Goal: Task Accomplishment & Management: Complete application form

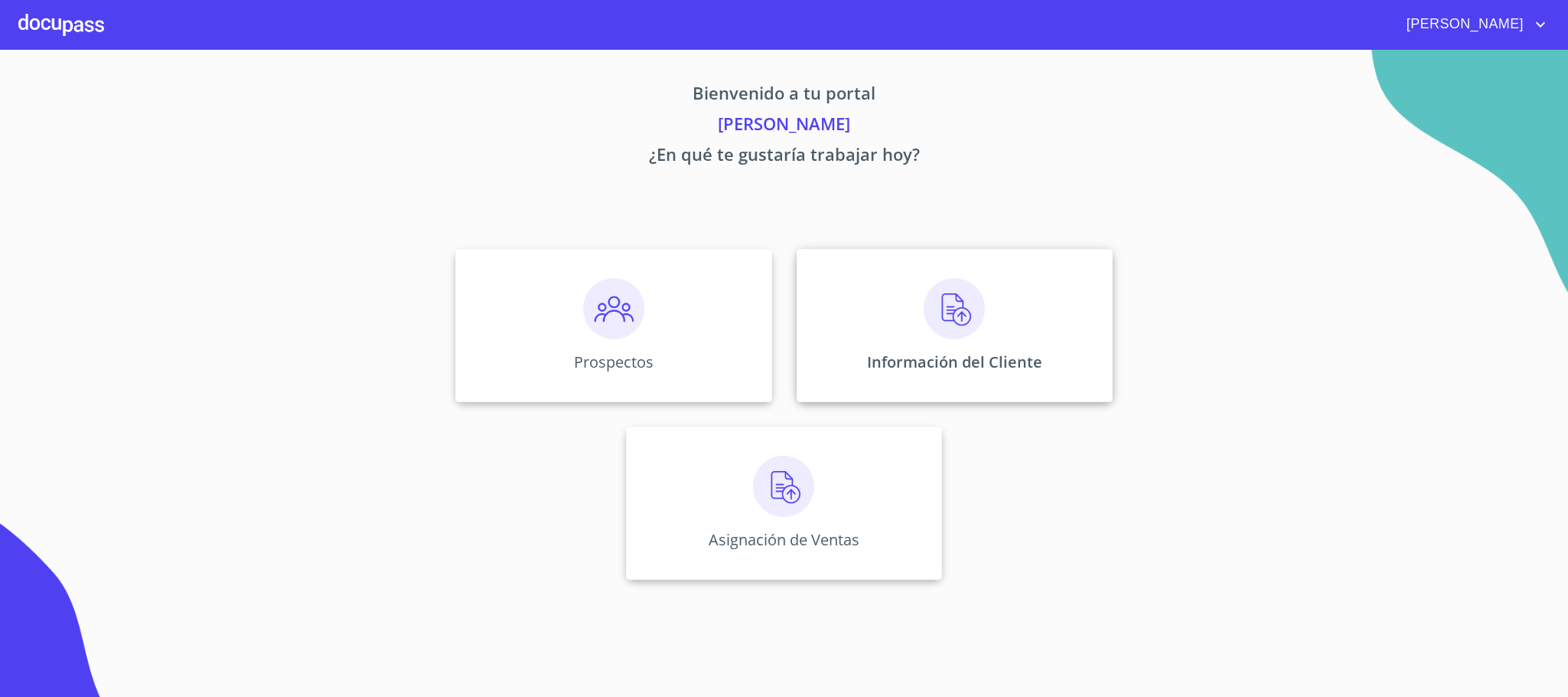
click at [875, 310] on div "Información del Cliente" at bounding box center [955, 326] width 316 height 153
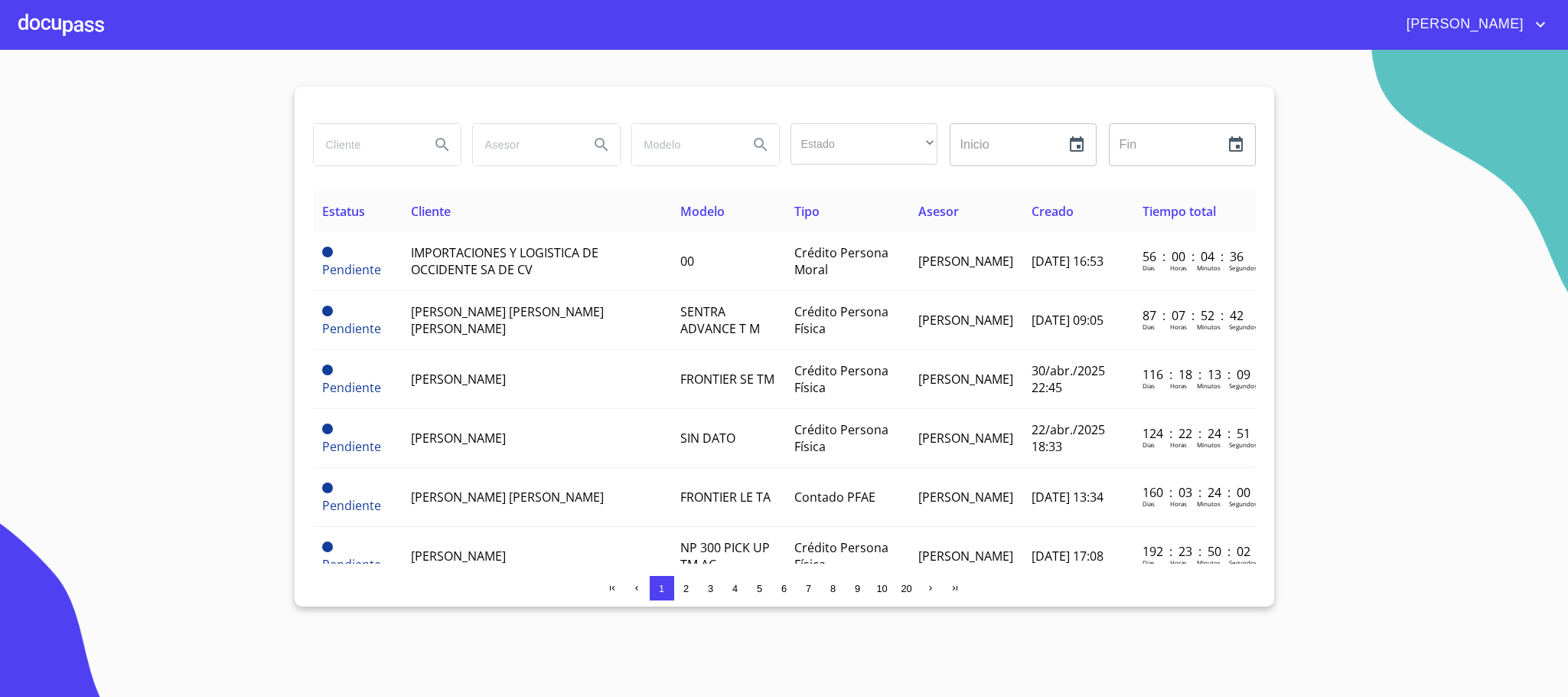
drag, startPoint x: 385, startPoint y: 133, endPoint x: 363, endPoint y: 141, distance: 23.4
click at [363, 141] on input "search" at bounding box center [366, 144] width 104 height 41
type input "[PERSON_NAME]"
click at [433, 150] on button "Search" at bounding box center [443, 145] width 37 height 37
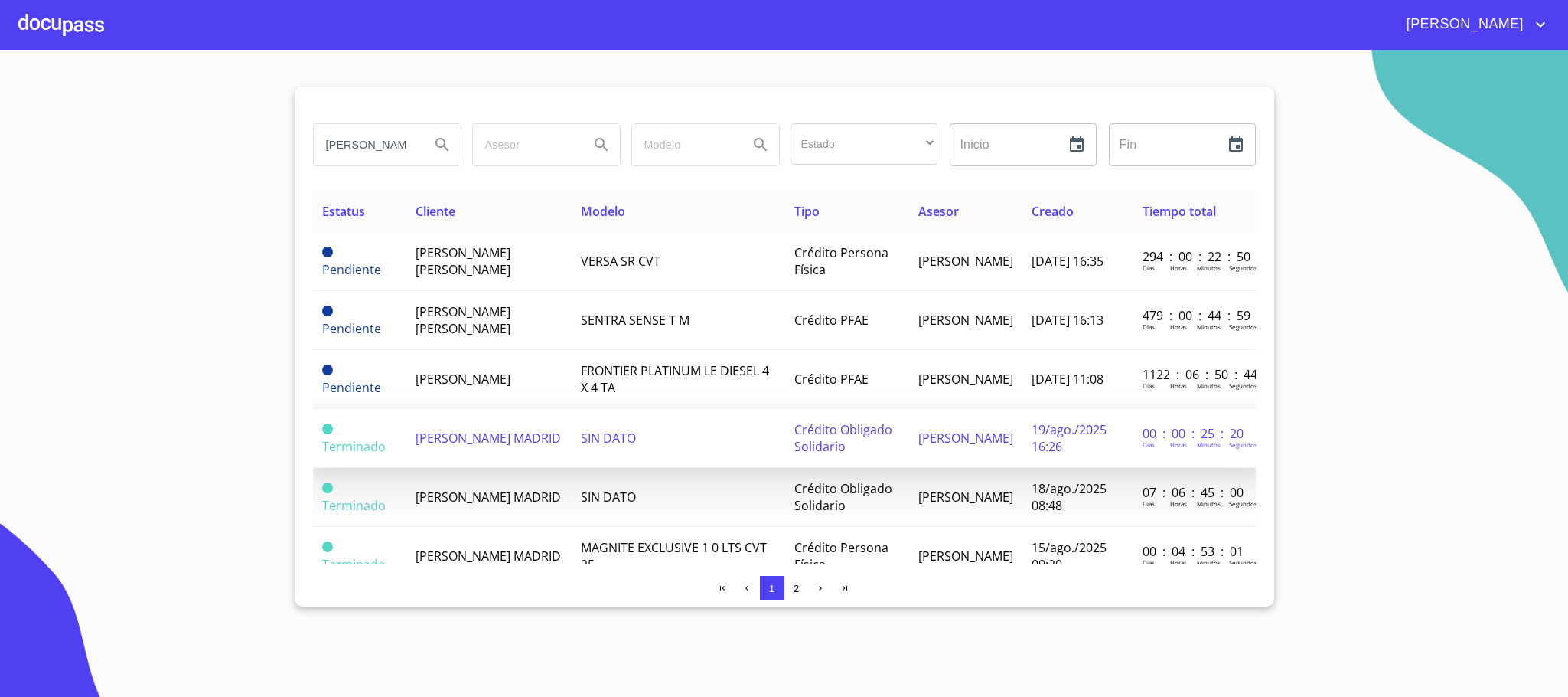
click at [567, 436] on td "[PERSON_NAME] MADRID" at bounding box center [489, 439] width 165 height 59
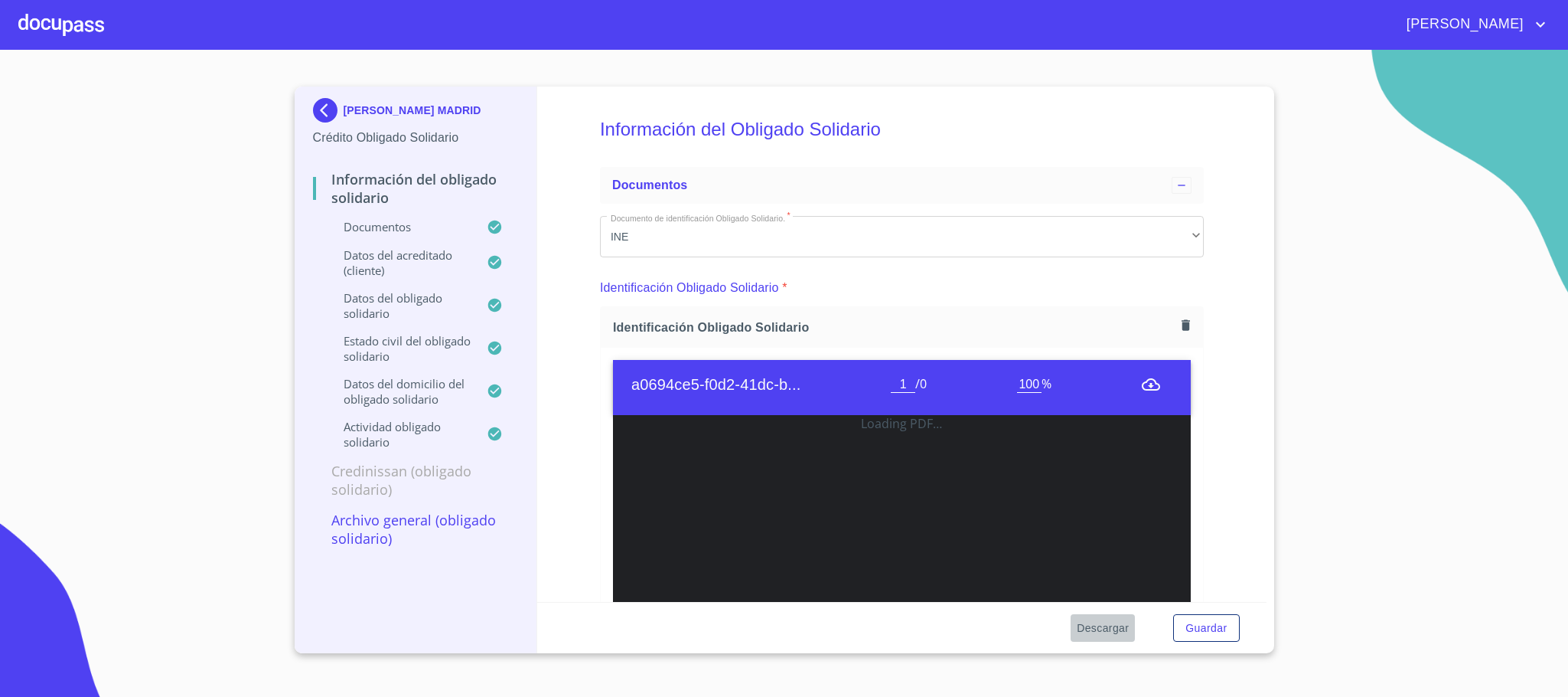
click at [1124, 630] on span "Descargar" at bounding box center [1103, 628] width 52 height 19
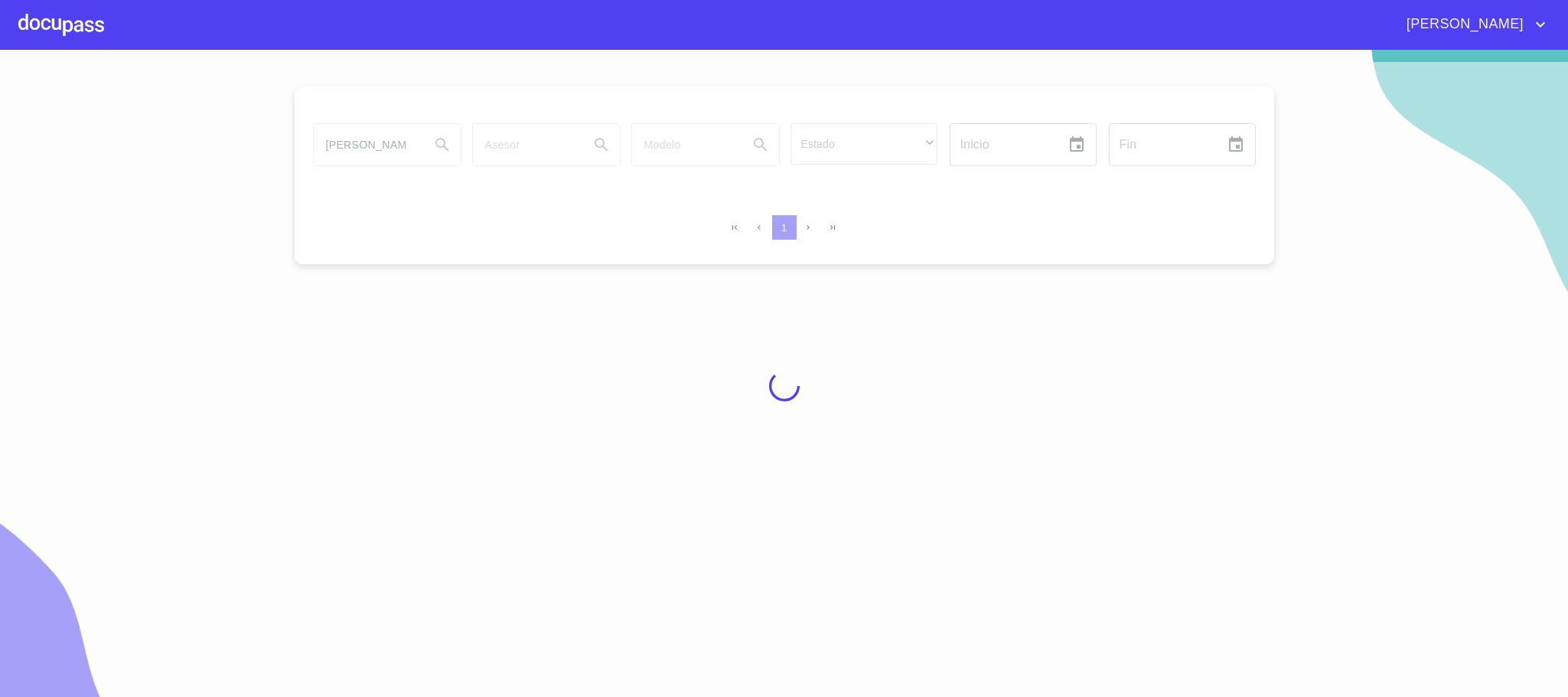
click at [101, 46] on div at bounding box center [61, 24] width 86 height 49
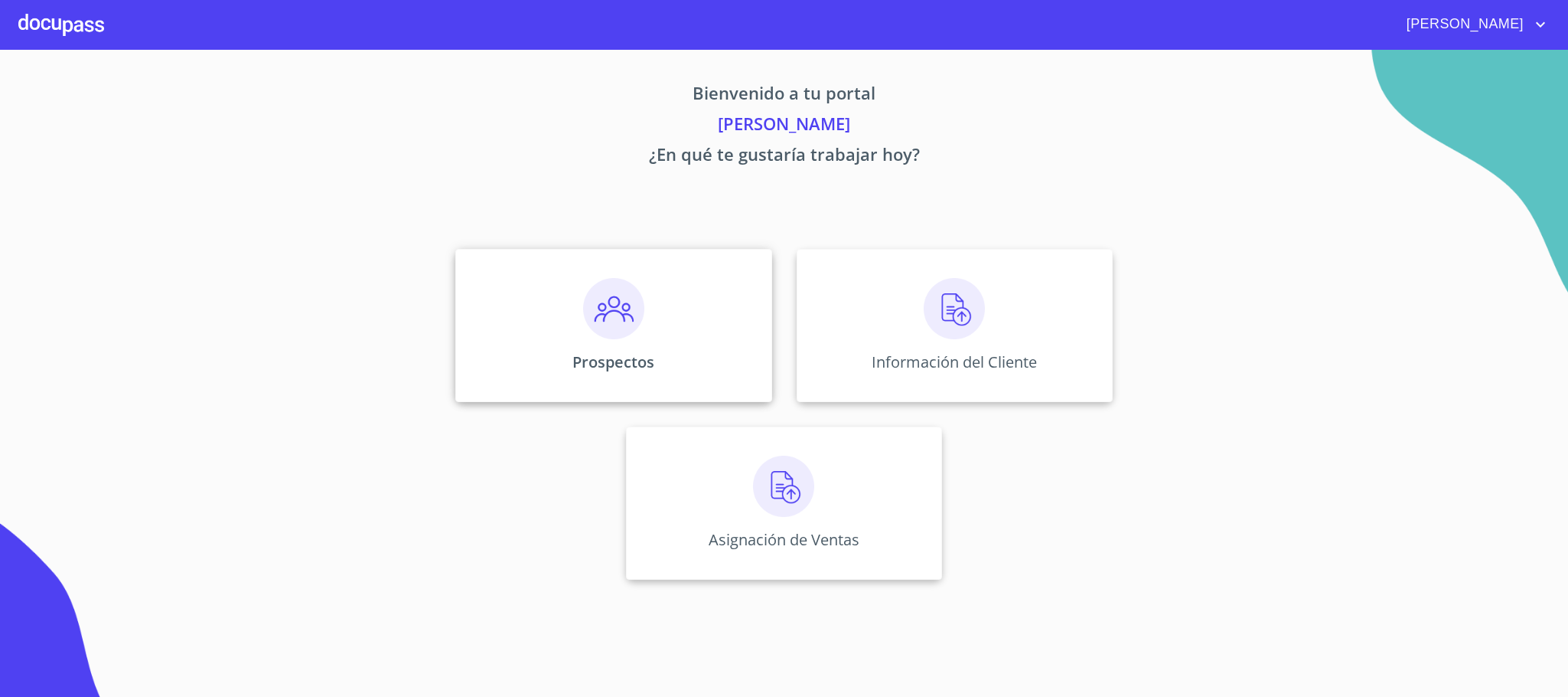
click at [657, 345] on div "Prospectos" at bounding box center [614, 326] width 316 height 153
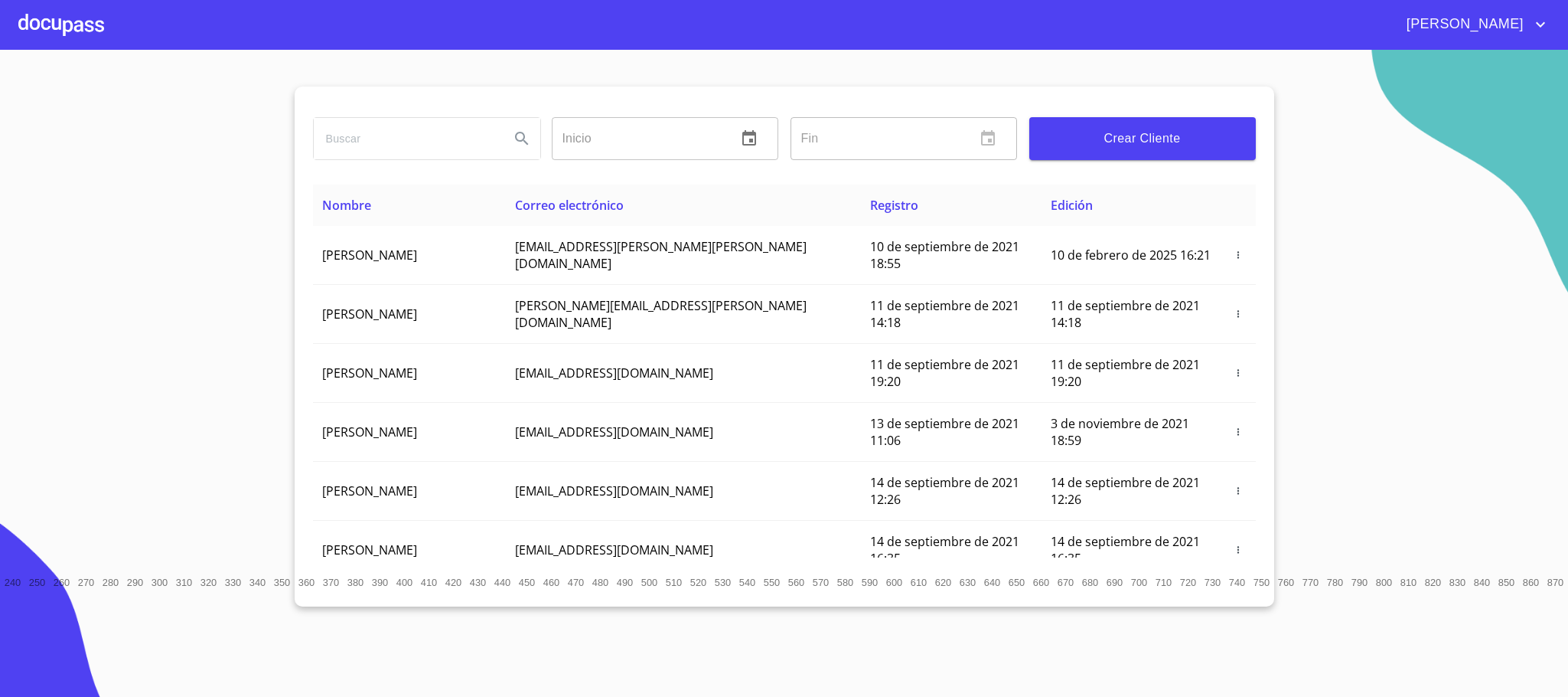
click at [436, 149] on input "search" at bounding box center [406, 138] width 183 height 41
type input "[PERSON_NAME]"
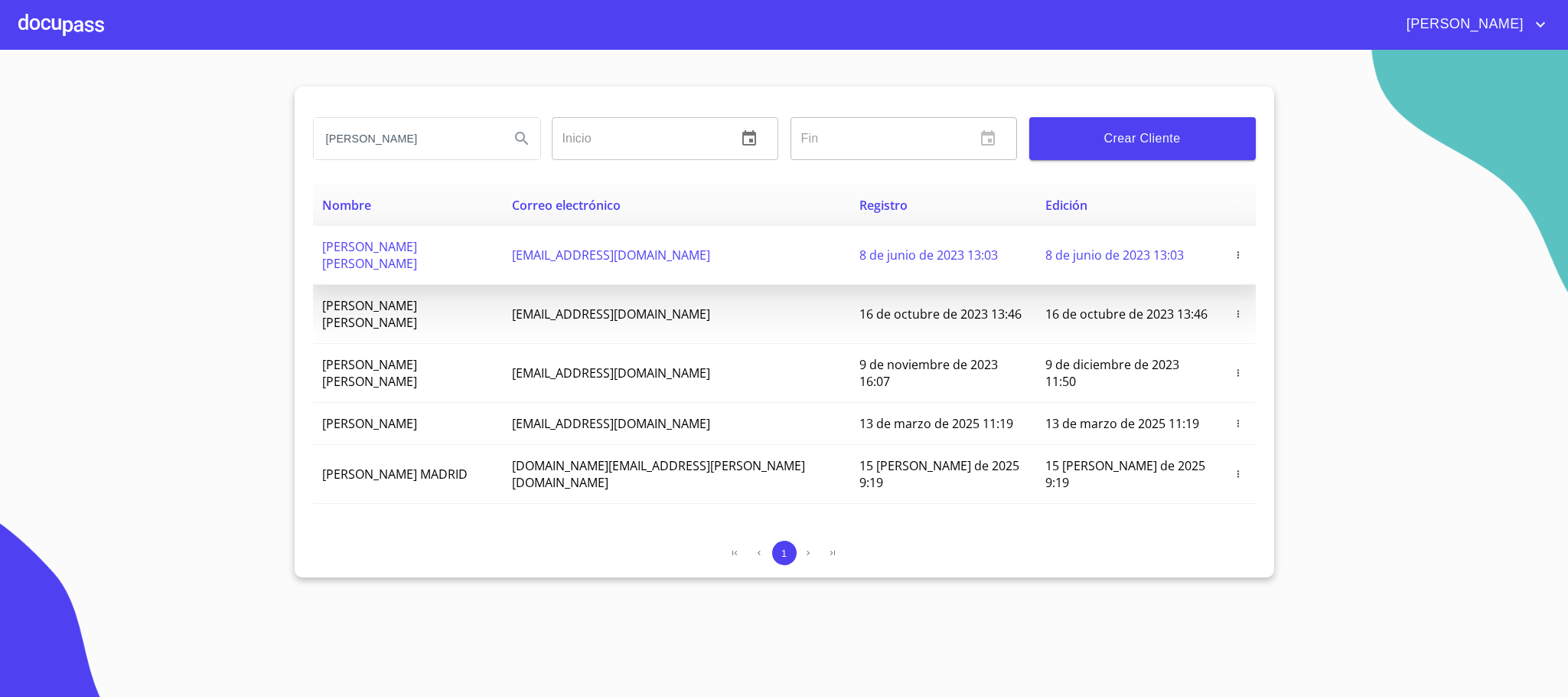
copy tr "[EMAIL_ADDRESS][DOMAIN_NAME]"
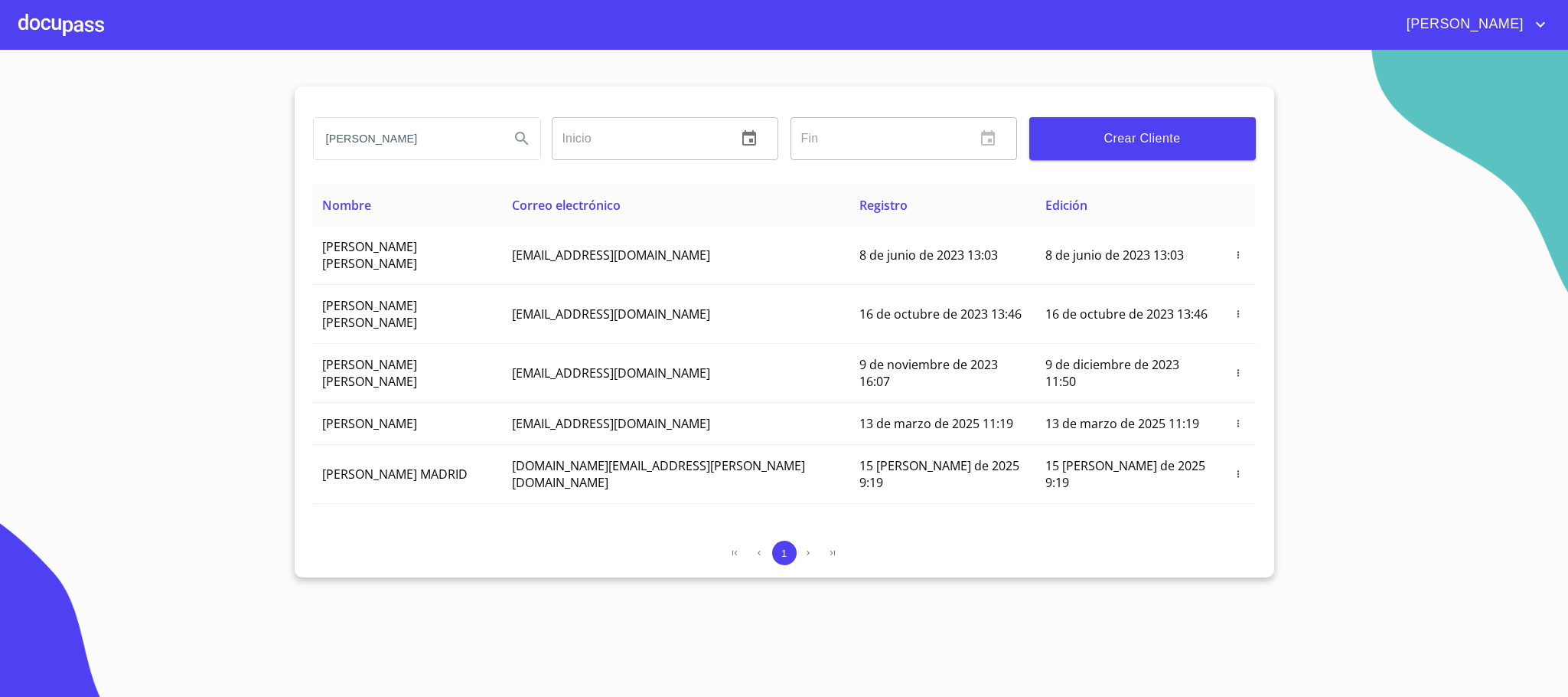
drag, startPoint x: 598, startPoint y: 249, endPoint x: 10, endPoint y: 136, distance: 598.8
click at [12, 136] on section "[PERSON_NAME] ​ Fin ​ Crear Cliente Nombre Correo electrónico Registro Edición …" at bounding box center [784, 373] width 1568 height 646
click at [189, 322] on section "[PERSON_NAME] ​ Fin ​ Crear Cliente Nombre Correo electrónico Registro Edición …" at bounding box center [784, 373] width 1568 height 646
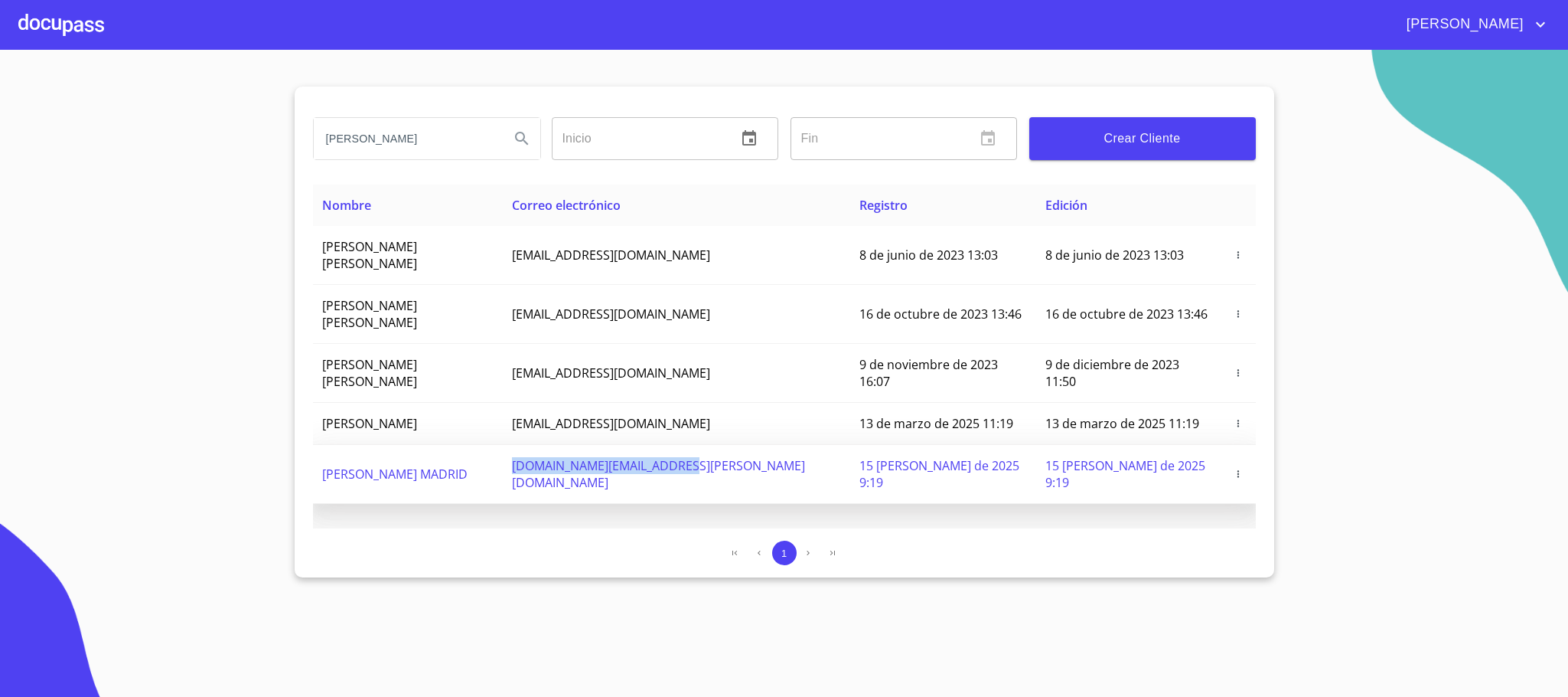
copy span "[DOMAIN_NAME][EMAIL_ADDRESS][PERSON_NAME][DOMAIN_NAME]"
drag, startPoint x: 600, startPoint y: 402, endPoint x: 773, endPoint y: 418, distance: 173.7
click at [773, 444] on td "[DOMAIN_NAME][EMAIL_ADDRESS][PERSON_NAME][DOMAIN_NAME]" at bounding box center [677, 474] width 348 height 59
